Goal: Task Accomplishment & Management: Manage account settings

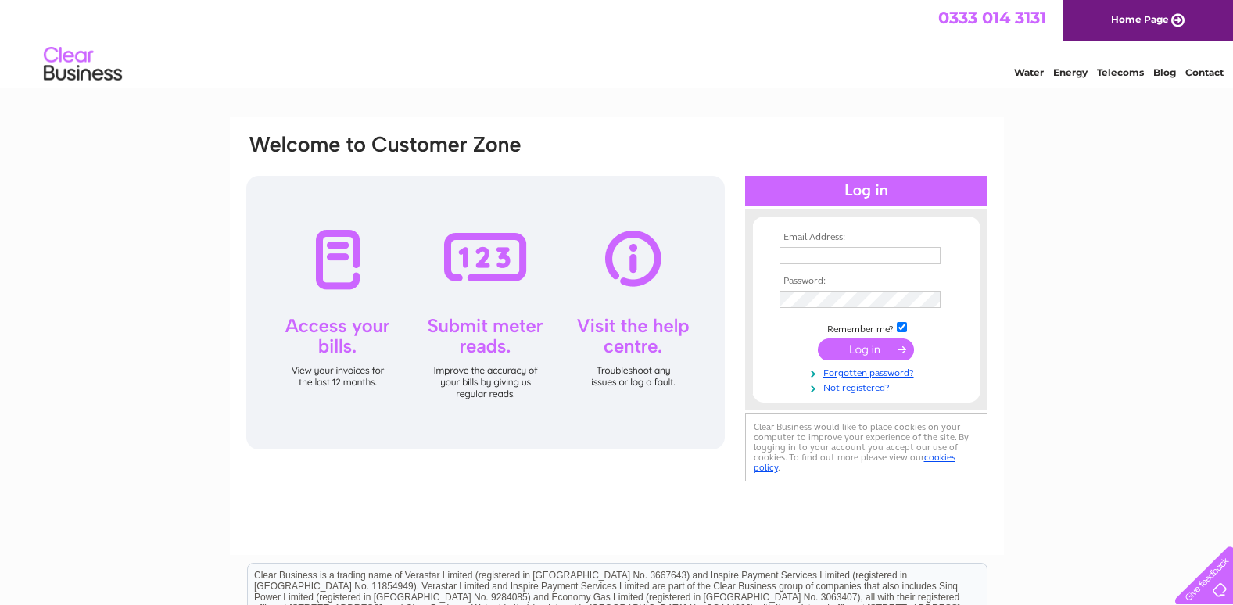
type input "[PERSON_NAME][EMAIL_ADDRESS][DOMAIN_NAME]"
click at [852, 348] on input "submit" at bounding box center [866, 350] width 96 height 22
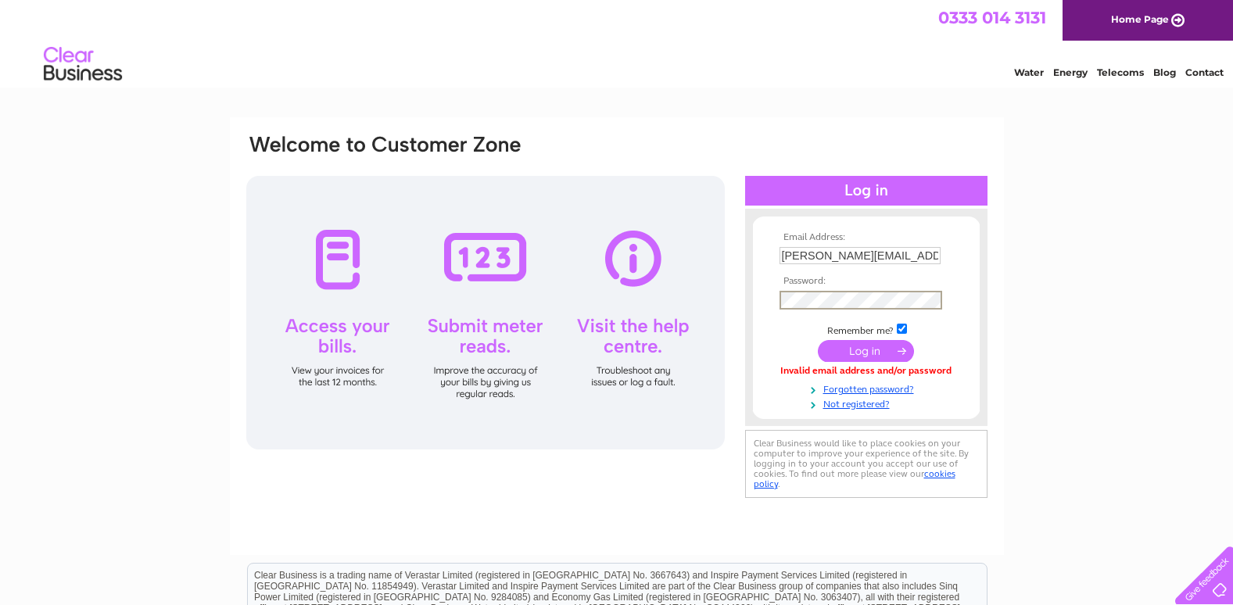
click at [624, 292] on div "Email Address: lynne@johnsonlegal.co.uk Password:" at bounding box center [617, 317] width 745 height 369
click at [700, 426] on div at bounding box center [485, 313] width 479 height 274
click at [861, 342] on input "submit" at bounding box center [866, 350] width 96 height 22
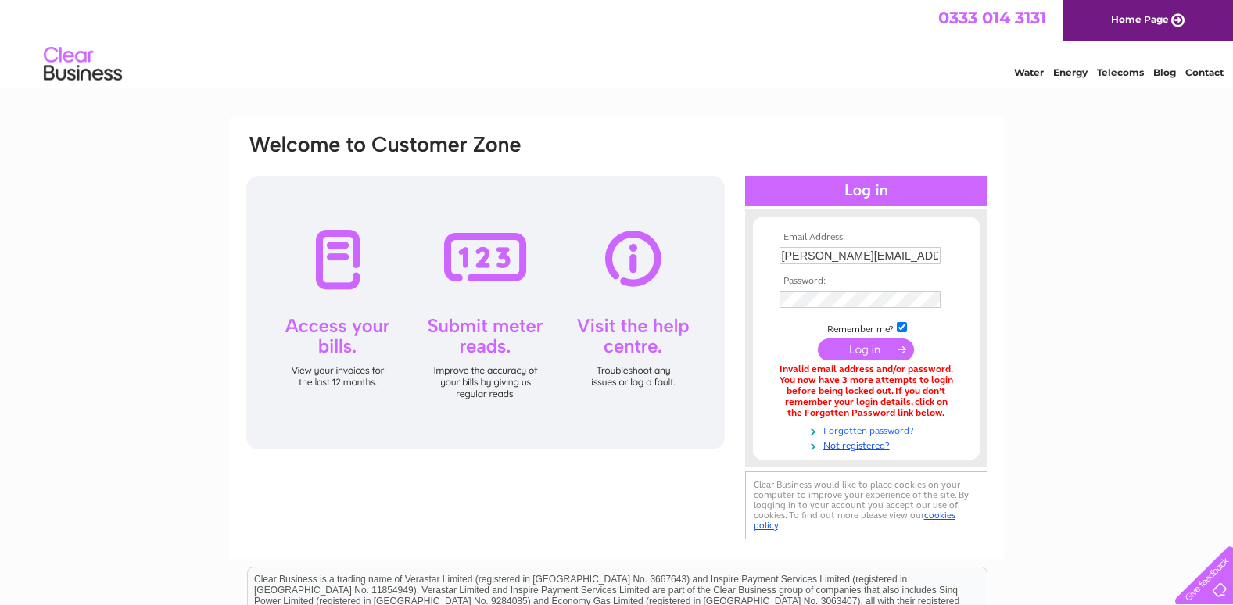
click at [867, 426] on link "Forgotten password?" at bounding box center [869, 429] width 178 height 15
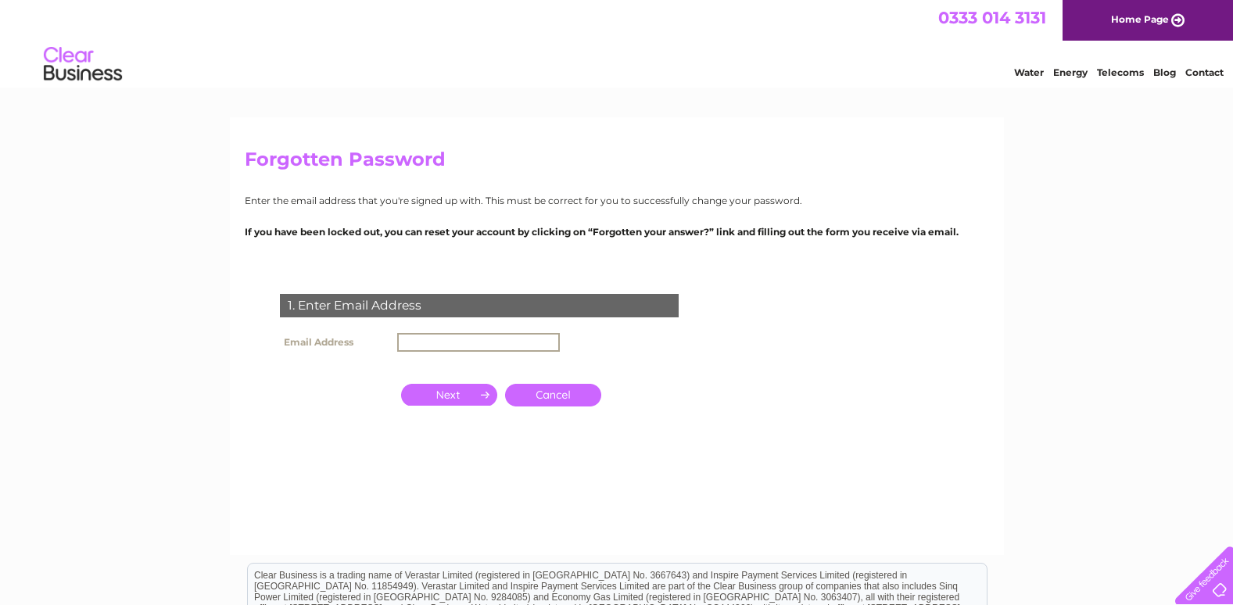
click at [437, 336] on input "text" at bounding box center [478, 342] width 163 height 19
type input "lynne@johnsonlegal.co.uk"
click at [453, 397] on input "button" at bounding box center [449, 395] width 96 height 22
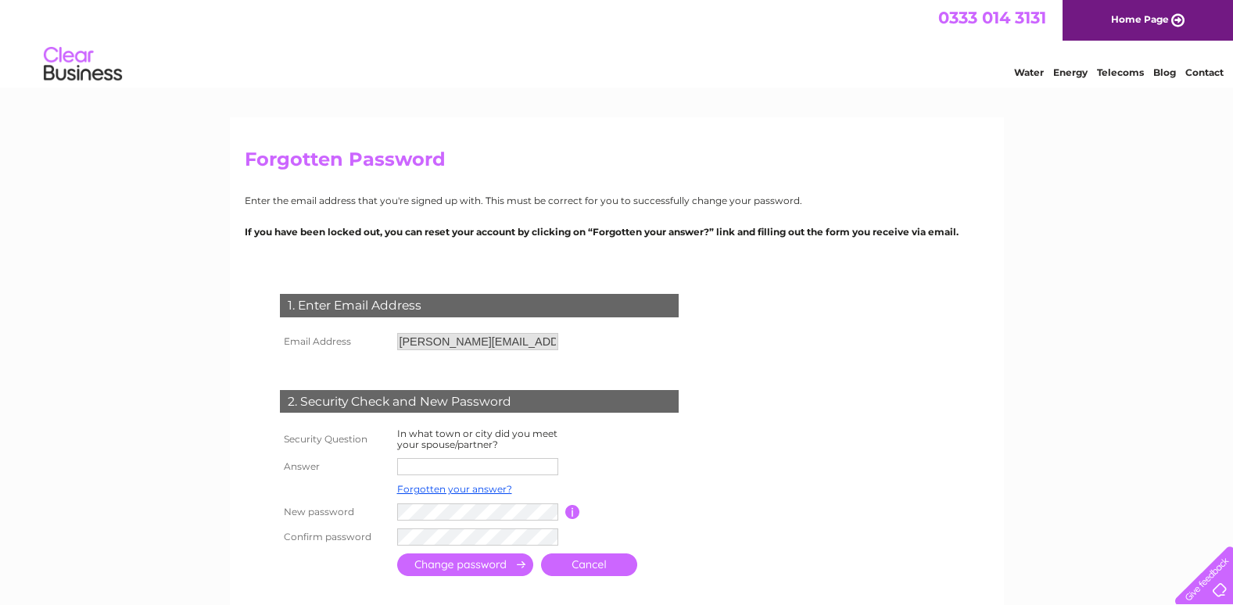
click at [415, 465] on input "text" at bounding box center [477, 466] width 161 height 17
type input "Driffield"
click at [455, 568] on input "submit" at bounding box center [465, 566] width 136 height 23
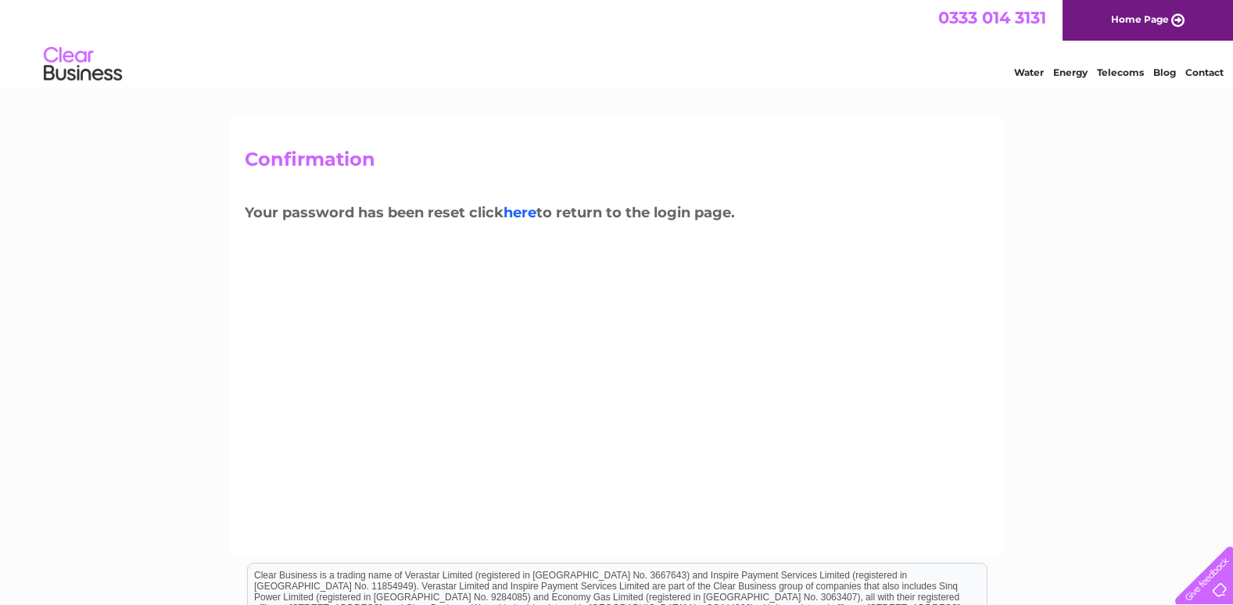
click at [522, 210] on link "here" at bounding box center [520, 212] width 33 height 17
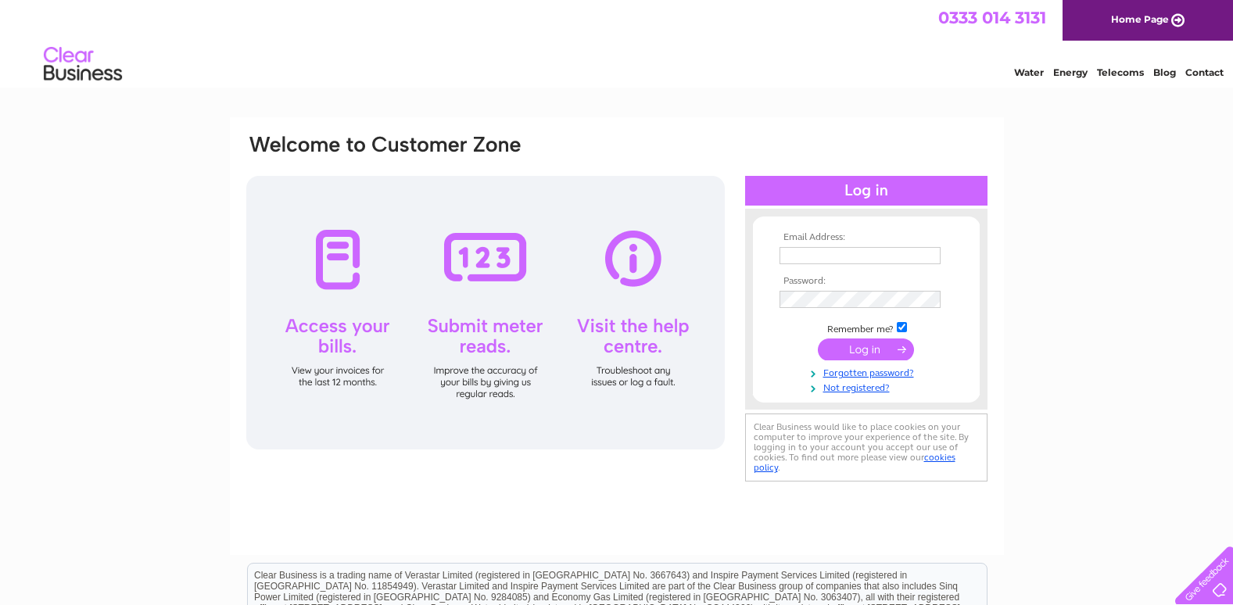
type input "lynne@johnsonlegal.co.uk"
click at [530, 283] on div "Email Address: lynne@johnsonlegal.co.uk Password:" at bounding box center [617, 310] width 745 height 354
click at [695, 419] on div at bounding box center [485, 313] width 479 height 274
click at [860, 352] on input "submit" at bounding box center [866, 350] width 96 height 22
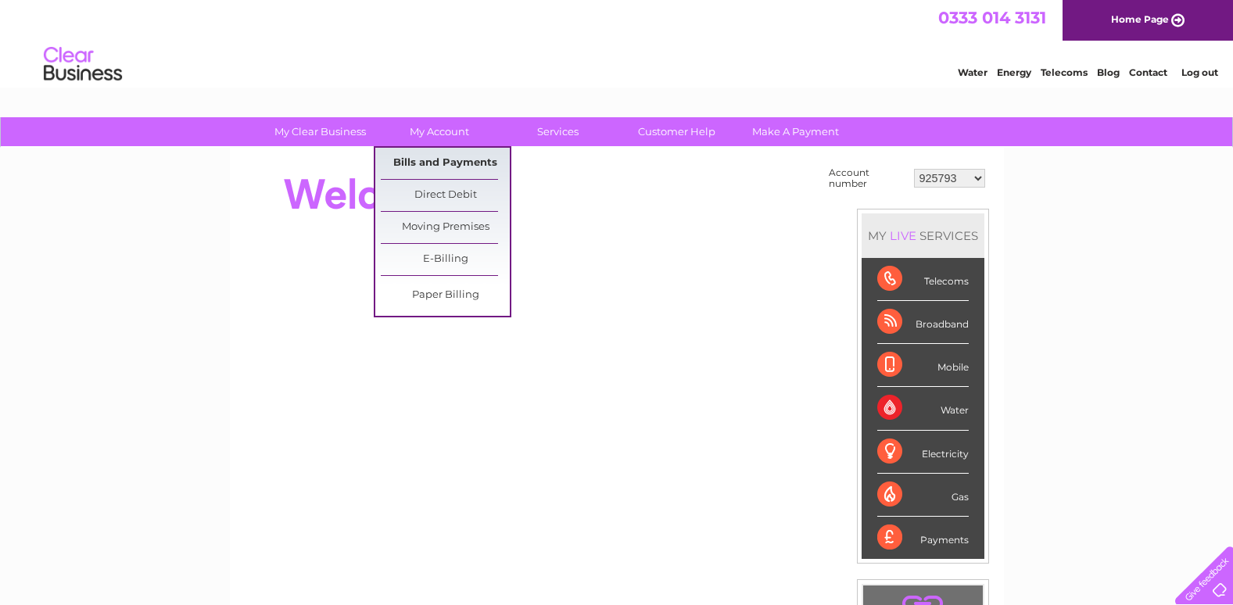
click at [424, 160] on link "Bills and Payments" at bounding box center [445, 163] width 129 height 31
click at [435, 161] on link "Bills and Payments" at bounding box center [445, 163] width 129 height 31
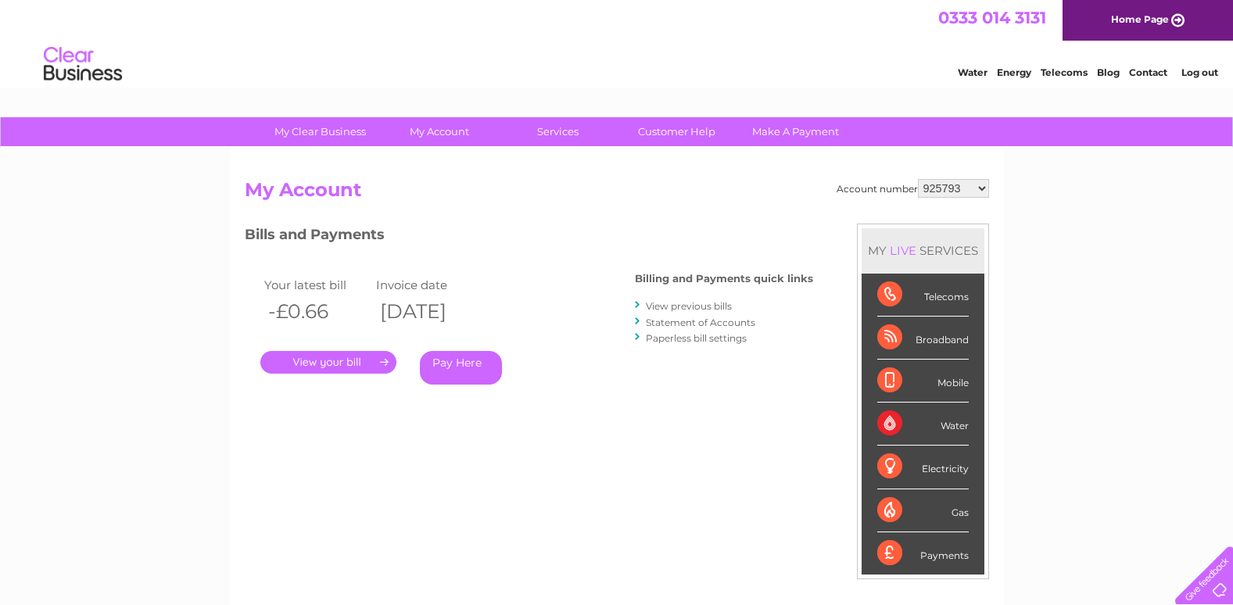
click at [980, 186] on select "925793 30291497" at bounding box center [953, 188] width 71 height 19
select select "30291497"
click at [918, 179] on select "925793 30291497" at bounding box center [953, 188] width 71 height 19
click at [338, 361] on link "." at bounding box center [328, 362] width 136 height 23
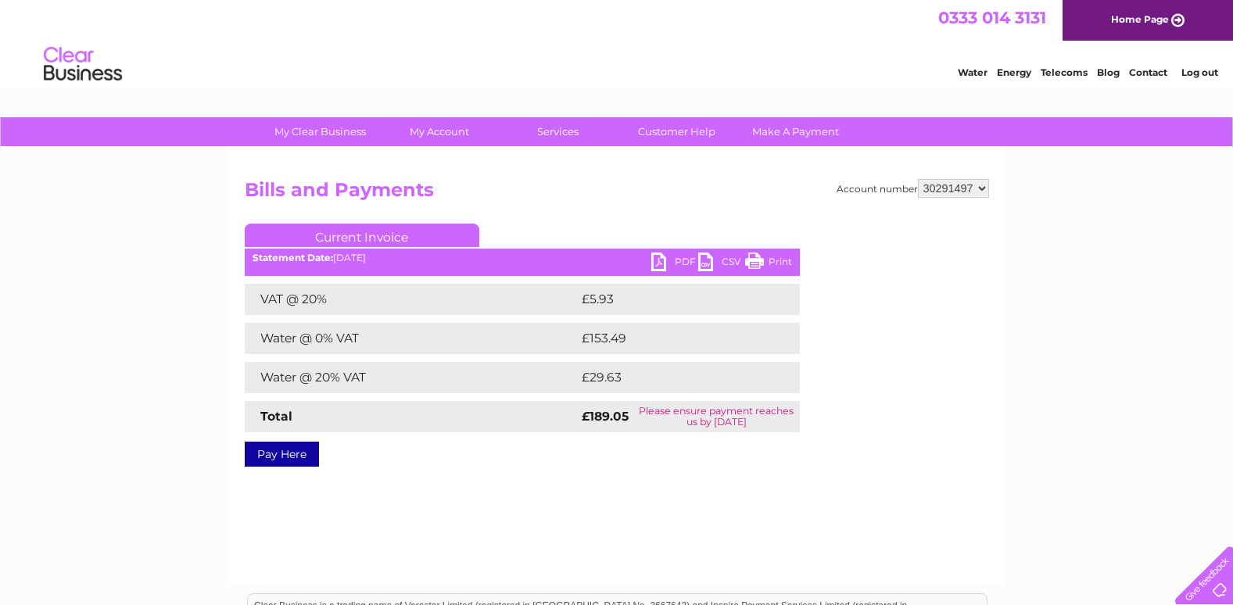
click at [676, 254] on link "PDF" at bounding box center [675, 264] width 47 height 23
drag, startPoint x: 1099, startPoint y: 264, endPoint x: 1122, endPoint y: 166, distance: 100.5
click at [1102, 257] on div "My Clear Business Login Details My Details My Preferences Link Account My Accou…" at bounding box center [616, 485] width 1233 height 736
click at [1195, 68] on link "Log out" at bounding box center [1200, 72] width 37 height 12
